Goal: Transaction & Acquisition: Purchase product/service

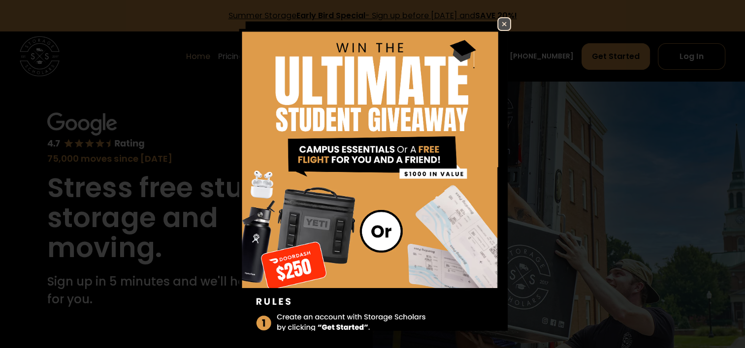
click at [500, 26] on img at bounding box center [504, 24] width 12 height 12
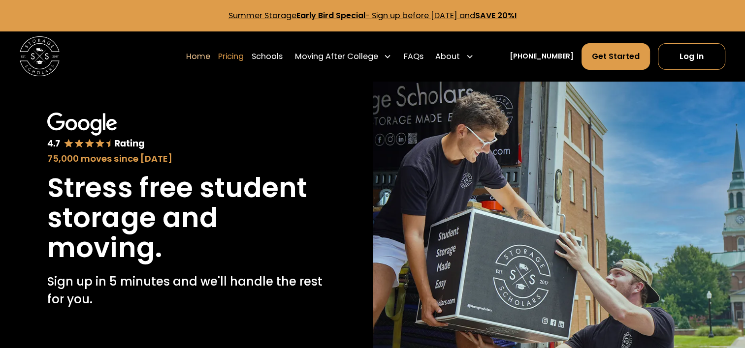
click at [242, 55] on link "Pricing" at bounding box center [231, 57] width 26 height 28
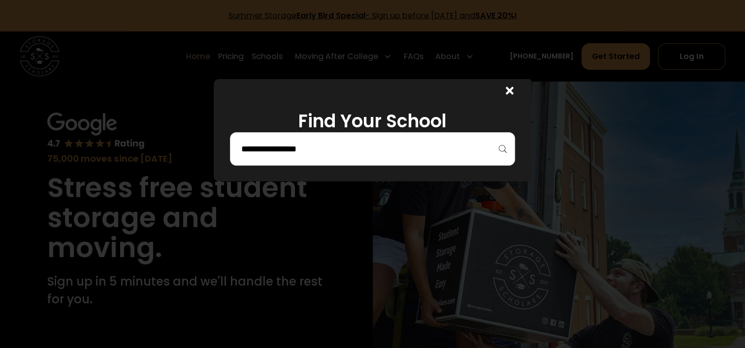
click at [323, 143] on input "search" at bounding box center [372, 149] width 265 height 17
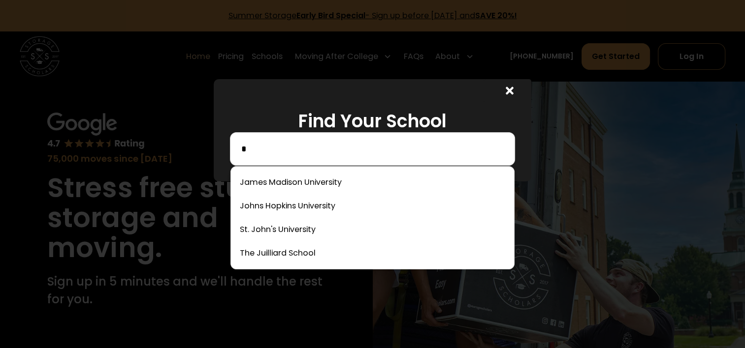
click at [323, 143] on input "*" at bounding box center [372, 149] width 265 height 17
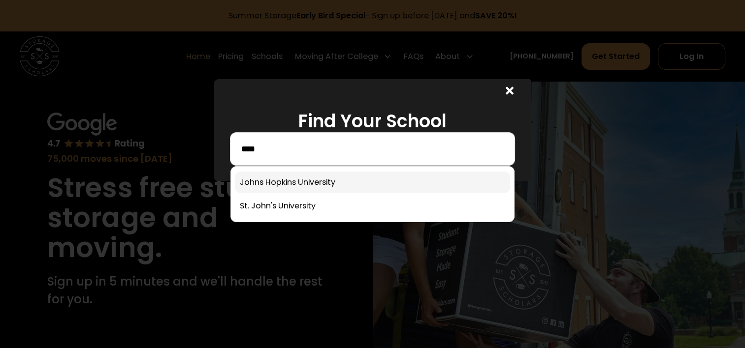
type input "****"
click at [304, 185] on link at bounding box center [373, 183] width 276 height 22
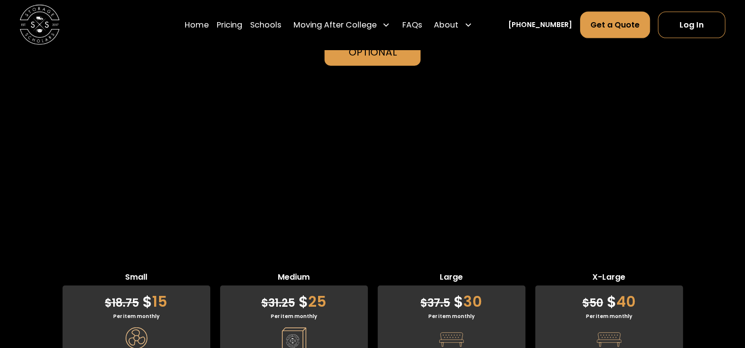
scroll to position [2274, 0]
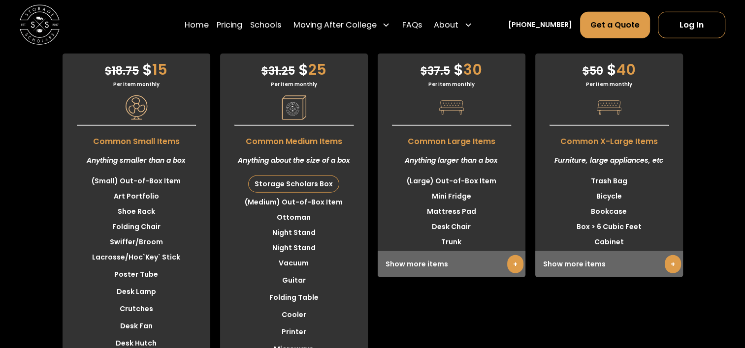
scroll to position [2516, 0]
click at [415, 251] on div "Show more items +" at bounding box center [451, 264] width 148 height 26
click at [512, 255] on link "+" at bounding box center [515, 264] width 16 height 18
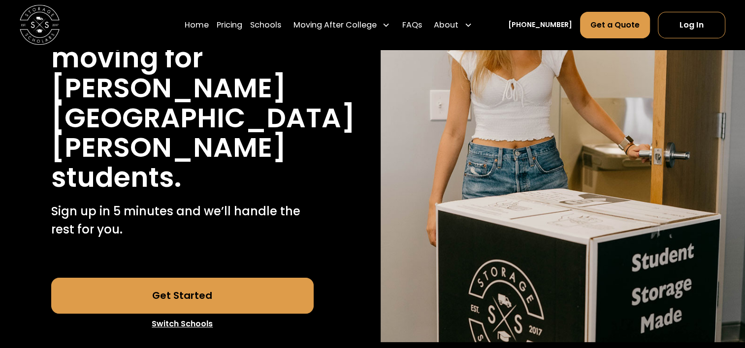
scroll to position [0, 0]
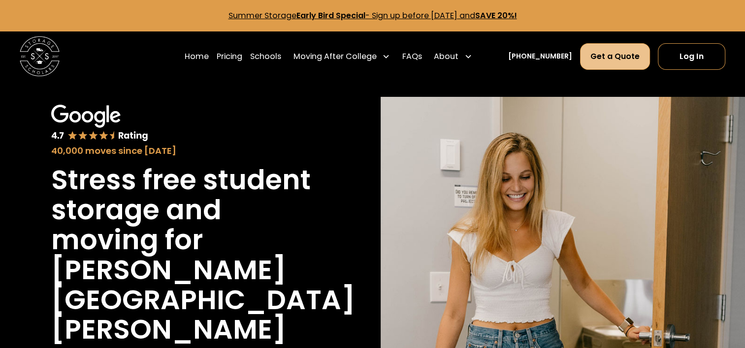
click at [618, 59] on link "Get a Quote" at bounding box center [615, 56] width 70 height 27
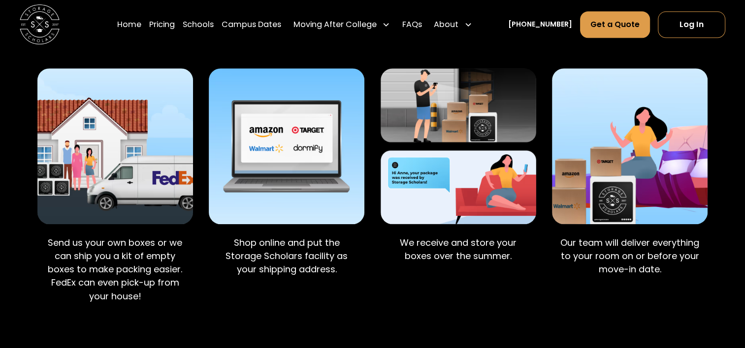
scroll to position [728, 0]
